Goal: Complete application form: Complete application form

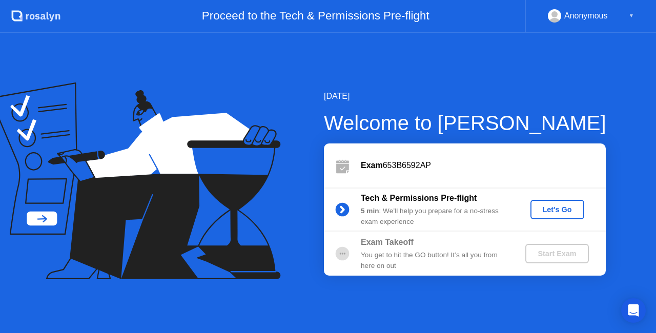
click at [562, 205] on div "Let's Go" at bounding box center [557, 209] width 46 height 8
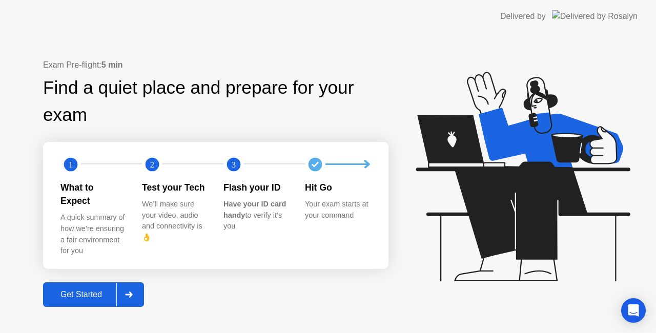
click at [95, 290] on div "Get Started" at bounding box center [81, 294] width 70 height 9
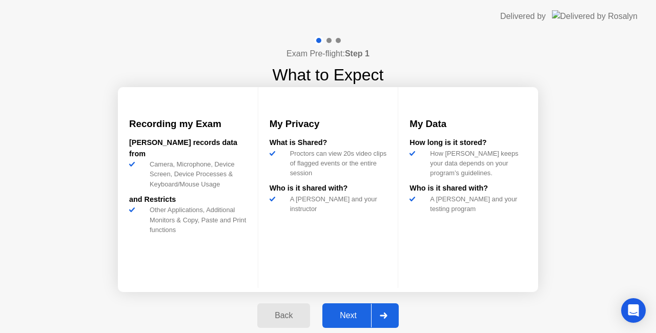
click at [340, 317] on div "Next" at bounding box center [348, 315] width 46 height 9
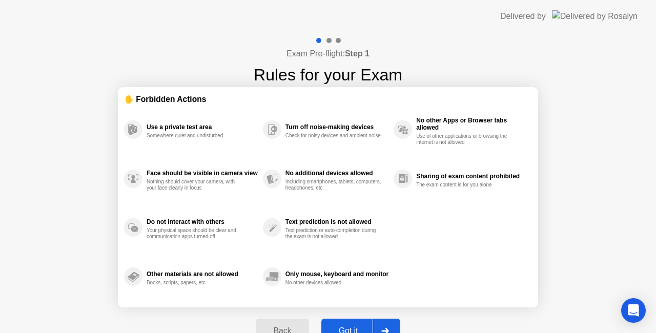
click at [356, 326] on div "Got it" at bounding box center [348, 330] width 48 height 9
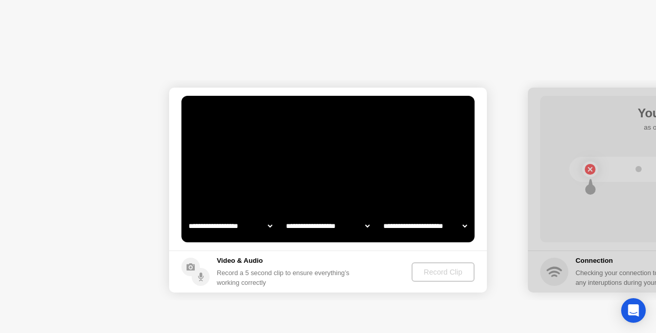
select select "**********"
select select "*******"
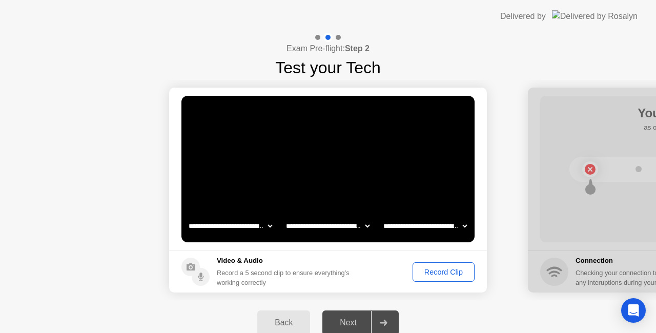
click at [455, 272] on div "Record Clip" at bounding box center [443, 272] width 55 height 8
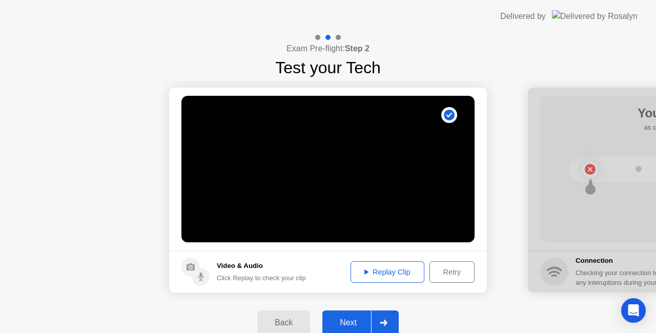
click at [389, 275] on div "Replay Clip" at bounding box center [387, 272] width 67 height 8
click at [365, 271] on icon at bounding box center [366, 272] width 4 height 5
click at [387, 319] on div at bounding box center [383, 323] width 25 height 24
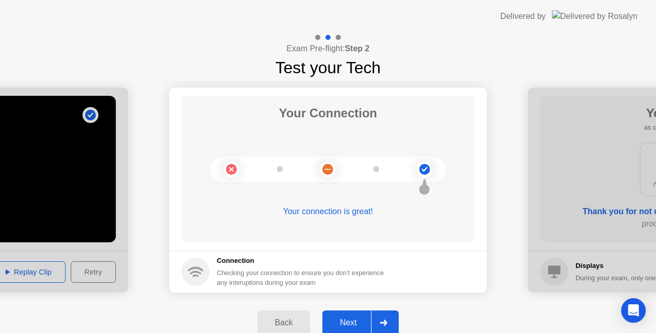
click at [380, 324] on icon at bounding box center [384, 323] width 8 height 6
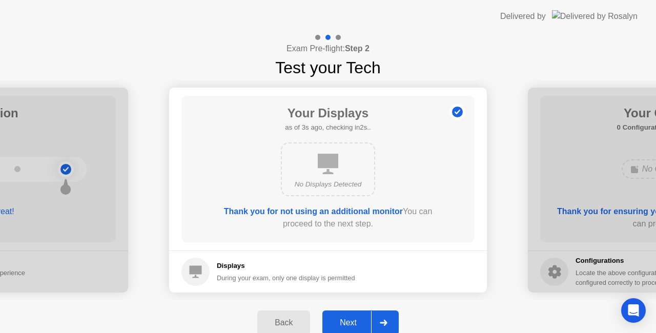
click at [380, 324] on icon at bounding box center [384, 323] width 8 height 6
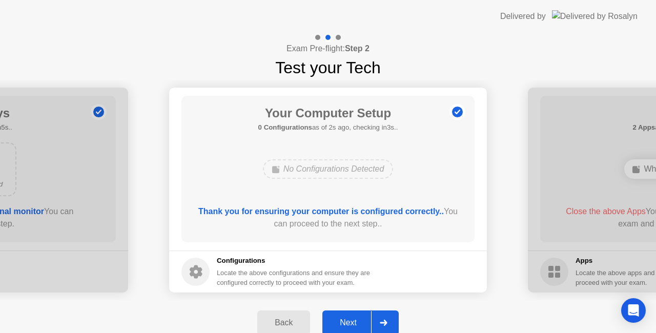
click at [379, 322] on div at bounding box center [383, 323] width 25 height 24
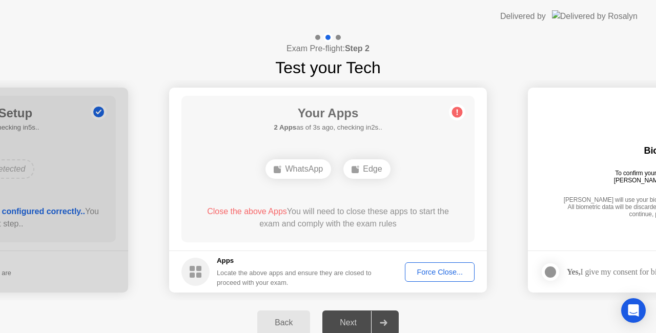
click at [254, 214] on span "Close the above Apps" at bounding box center [247, 211] width 80 height 9
click at [430, 273] on div "Force Close..." at bounding box center [439, 272] width 63 height 8
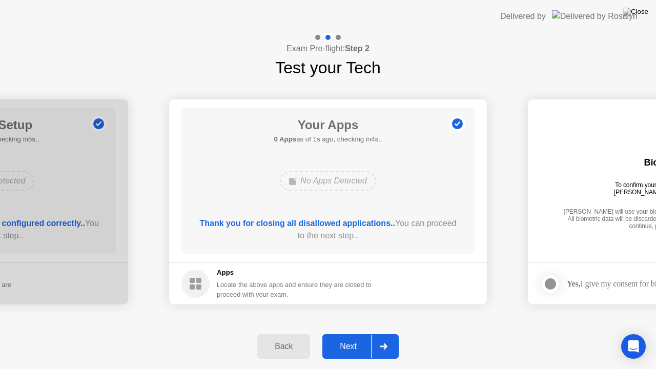
click at [387, 333] on div at bounding box center [383, 347] width 25 height 24
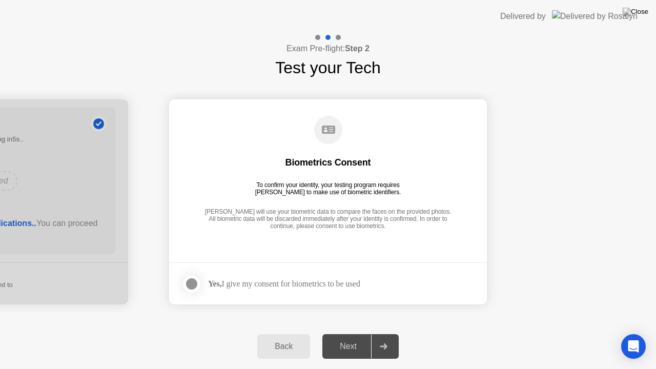
click at [195, 288] on div at bounding box center [191, 284] width 12 height 12
click at [379, 333] on div at bounding box center [383, 347] width 25 height 24
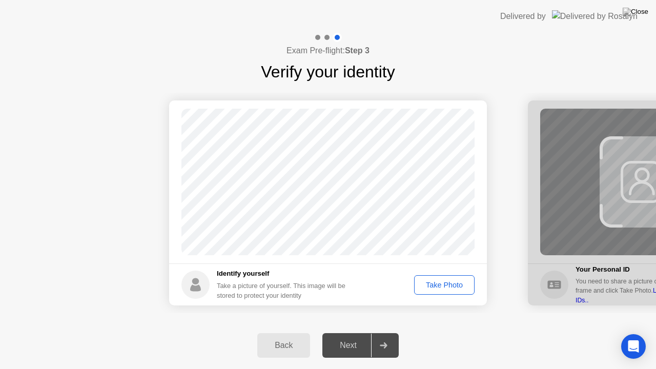
click at [434, 284] on div "Take Photo" at bounding box center [444, 285] width 53 height 8
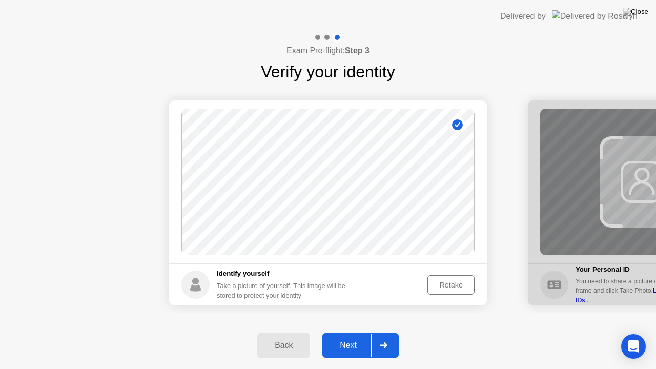
click at [434, 284] on div "Retake" at bounding box center [451, 285] width 40 height 8
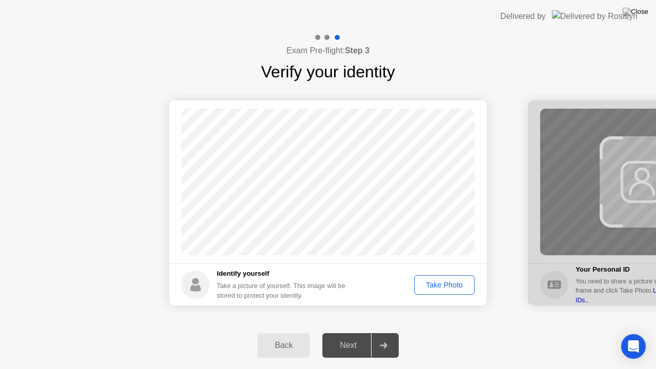
click at [434, 284] on div "Take Photo" at bounding box center [444, 285] width 53 height 8
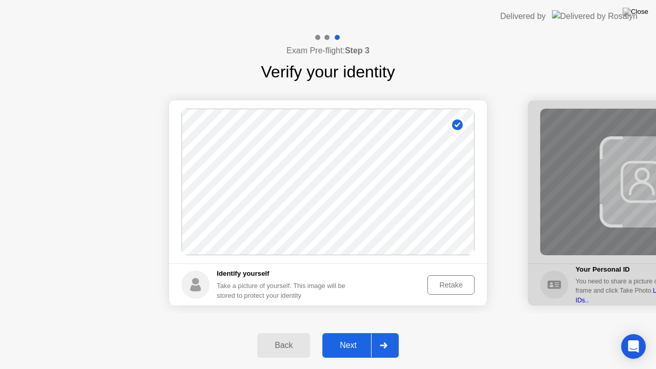
click at [446, 281] on div "Retake" at bounding box center [451, 285] width 40 height 8
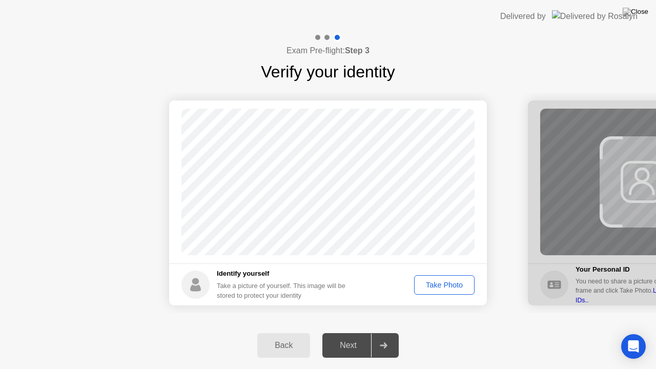
click at [438, 281] on div "Take Photo" at bounding box center [444, 285] width 53 height 8
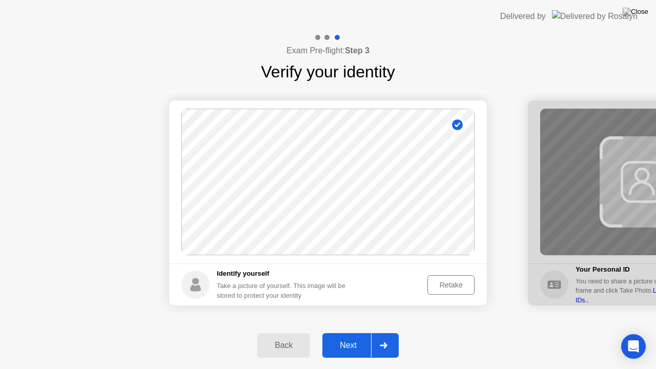
click at [387, 333] on icon at bounding box center [384, 345] width 8 height 6
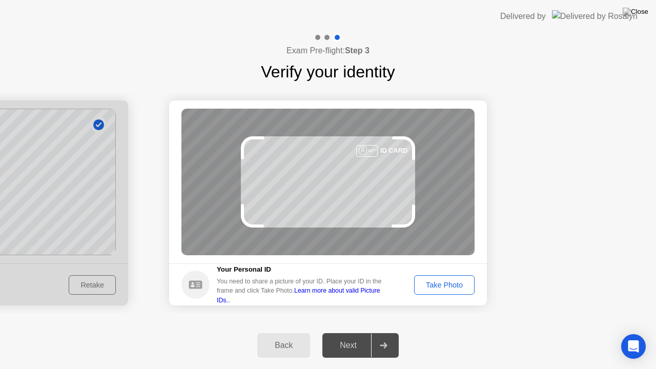
click at [438, 275] on button "Take Photo" at bounding box center [444, 284] width 60 height 19
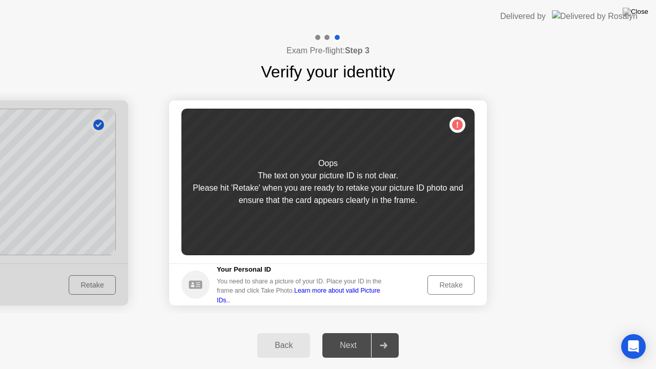
click at [463, 287] on div "Retake" at bounding box center [451, 285] width 40 height 8
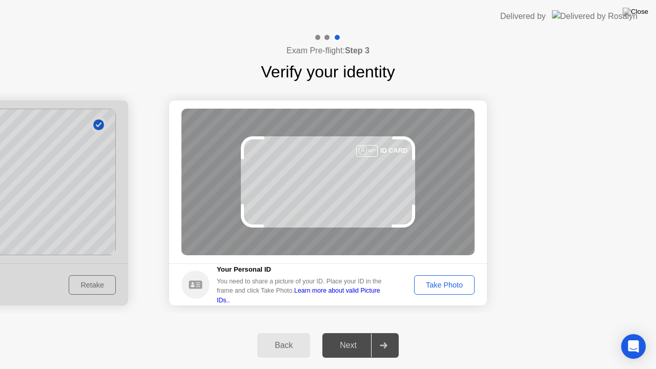
click at [463, 287] on div "Take Photo" at bounding box center [444, 285] width 53 height 8
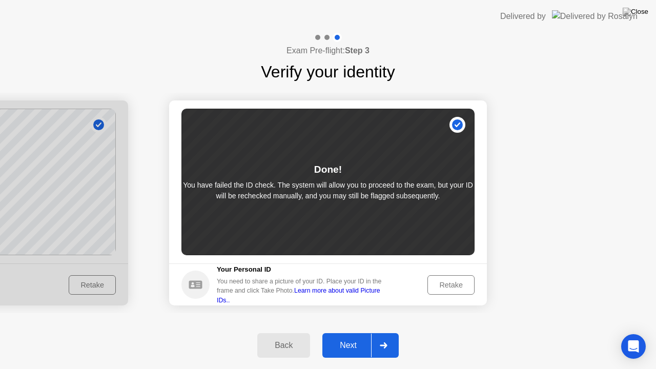
click at [463, 287] on div "Retake" at bounding box center [451, 285] width 40 height 8
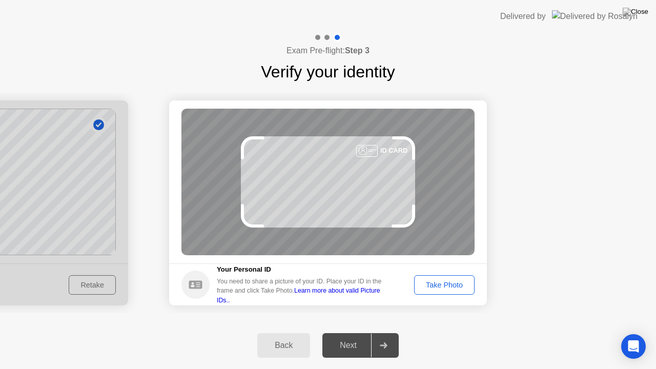
click at [373, 296] on link "Learn more about valid Picture IDs.." at bounding box center [298, 295] width 163 height 16
click at [430, 284] on div "Take Photo" at bounding box center [444, 285] width 53 height 8
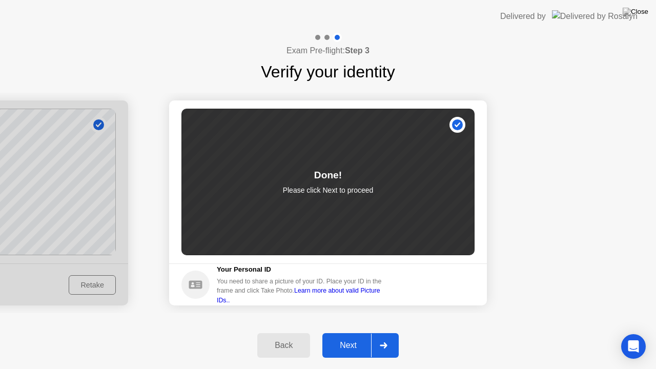
click at [379, 333] on div at bounding box center [383, 346] width 25 height 24
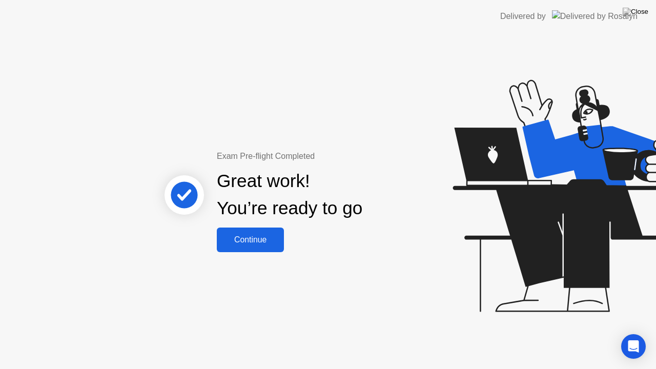
click at [258, 243] on div "Continue" at bounding box center [250, 239] width 61 height 9
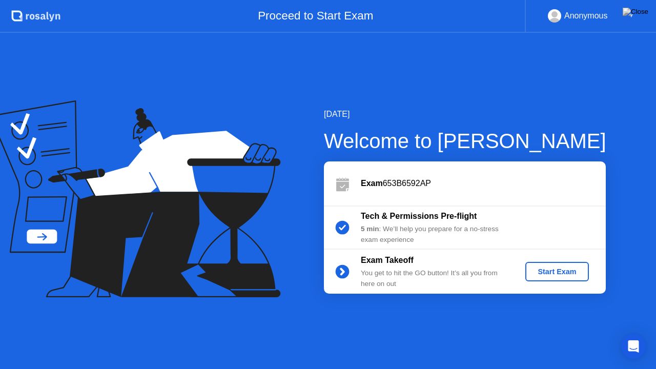
click at [551, 269] on div "Start Exam" at bounding box center [556, 271] width 55 height 8
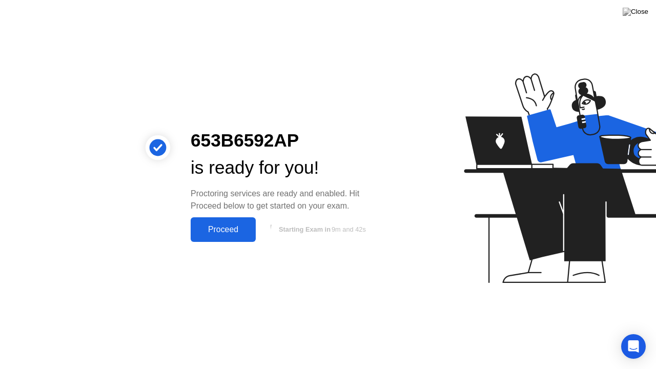
click at [235, 236] on button "Proceed" at bounding box center [223, 229] width 65 height 25
